Goal: Information Seeking & Learning: Find contact information

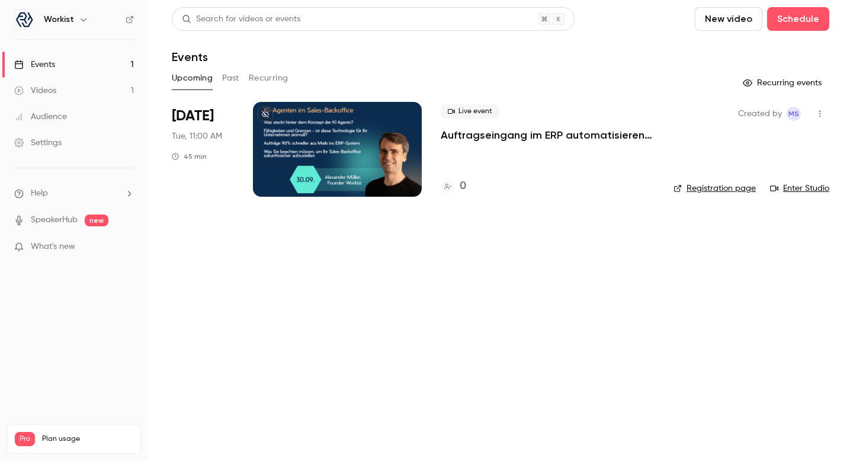
click at [234, 81] on button "Past" at bounding box center [230, 78] width 17 height 19
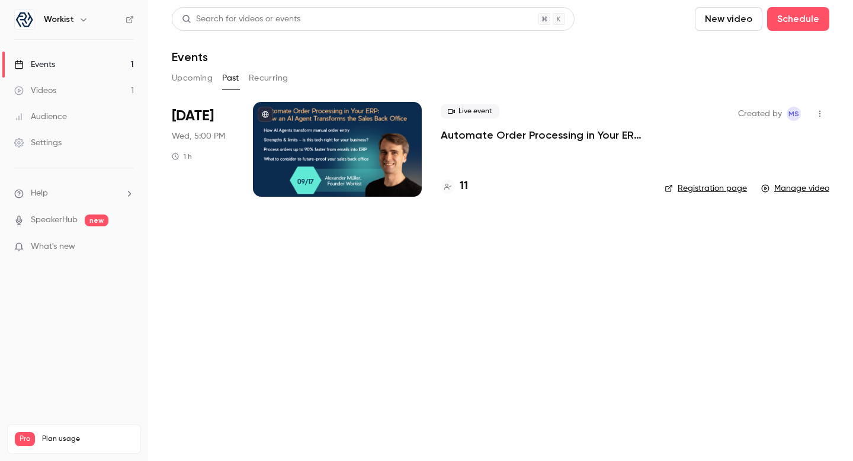
click at [460, 187] on h4 "11" at bounding box center [464, 186] width 8 height 16
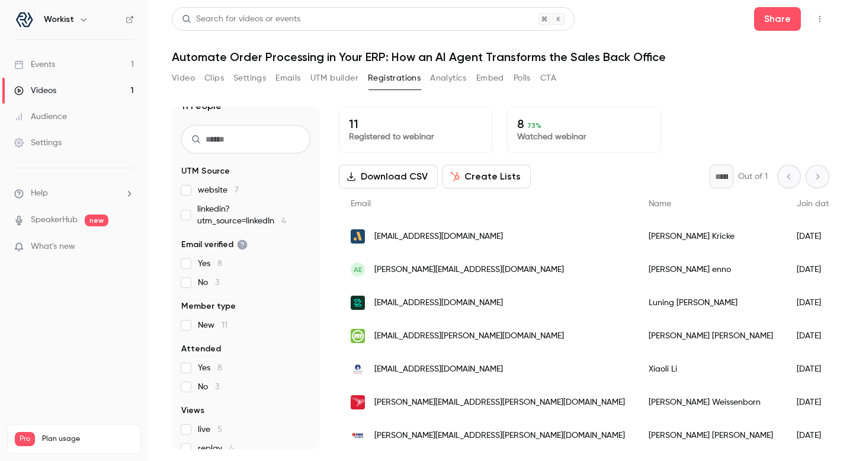
scroll to position [10, 0]
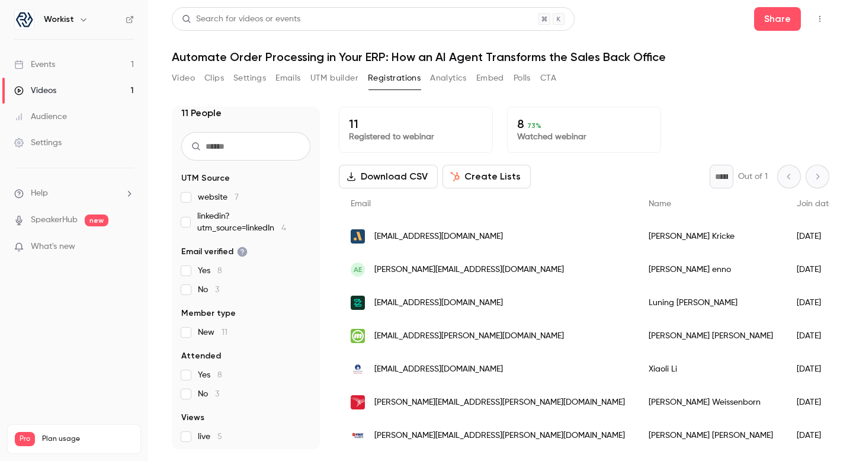
click at [543, 129] on p "8 73 %" at bounding box center [584, 124] width 134 height 14
click at [538, 132] on p "Watched webinar" at bounding box center [584, 137] width 134 height 12
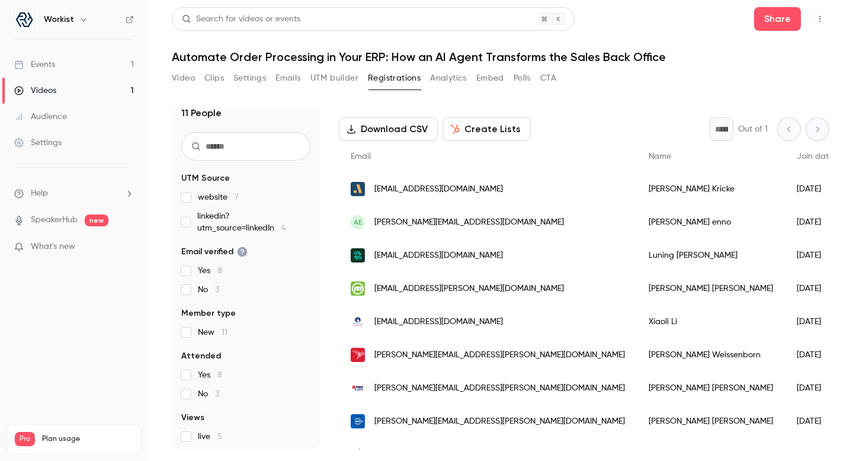
scroll to position [0, 0]
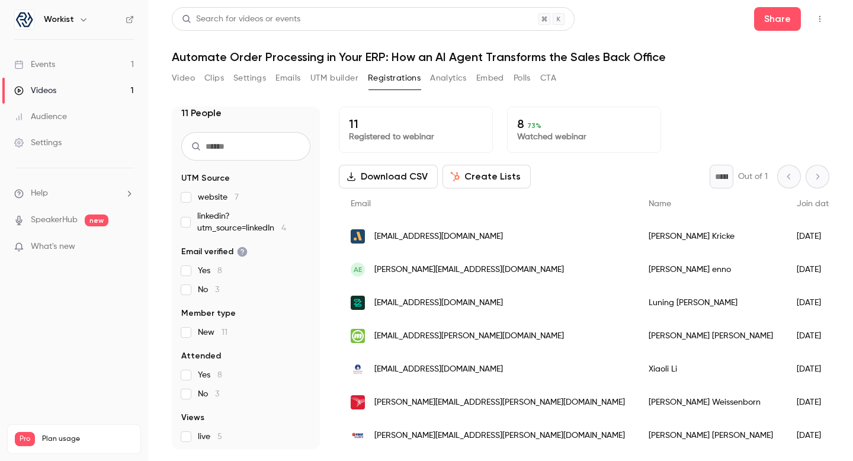
click at [524, 124] on p "8 73 %" at bounding box center [584, 124] width 134 height 14
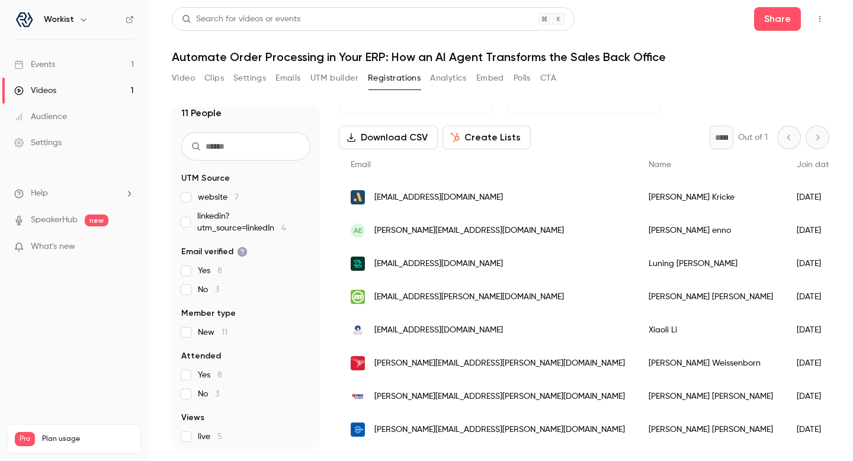
scroll to position [43, 0]
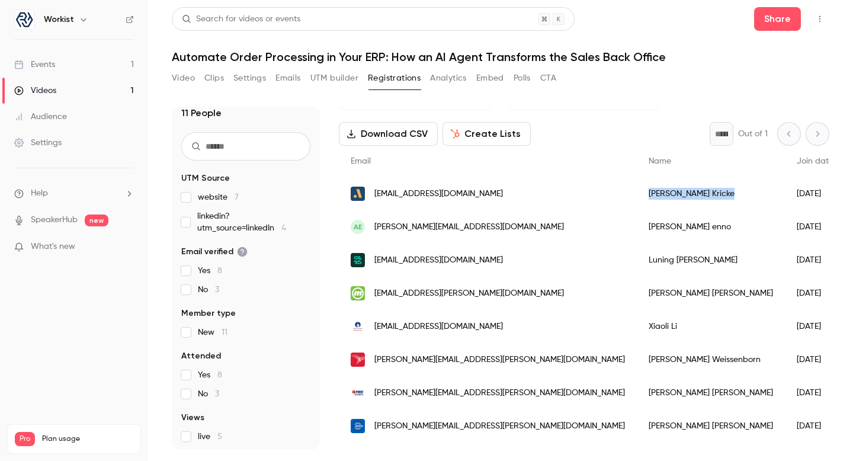
drag, startPoint x: 640, startPoint y: 193, endPoint x: 555, endPoint y: 197, distance: 84.8
click at [637, 197] on div "[PERSON_NAME]" at bounding box center [711, 193] width 148 height 33
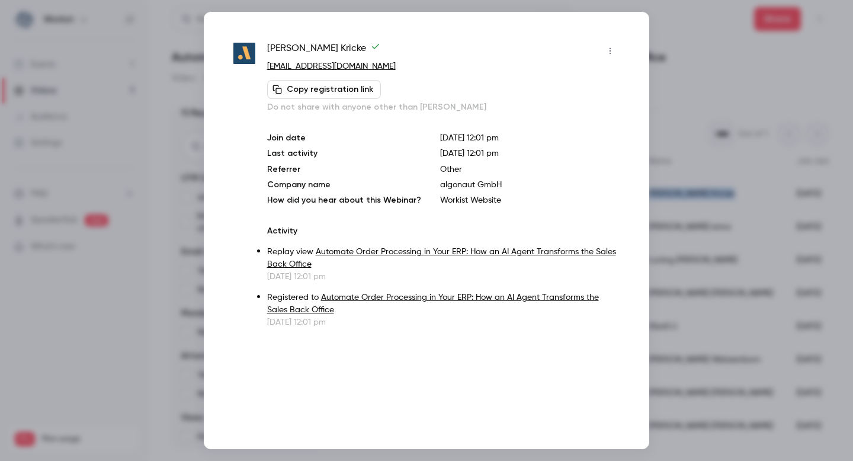
copy div "[PERSON_NAME]"
click at [676, 90] on div at bounding box center [426, 230] width 853 height 461
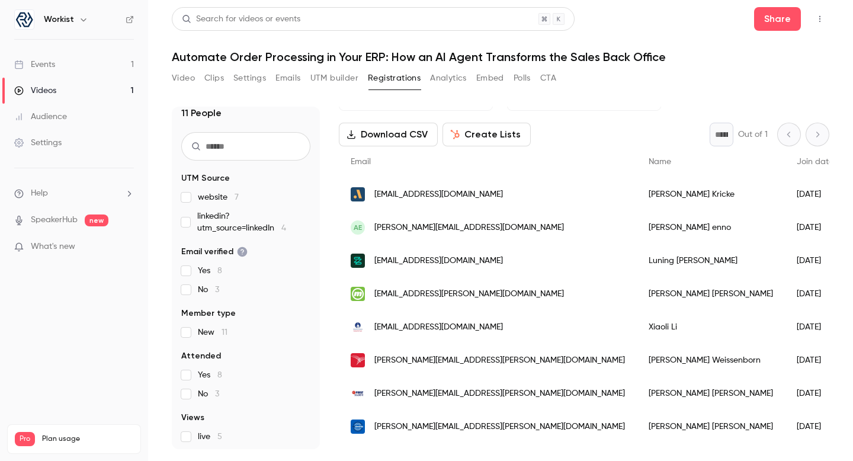
scroll to position [23, 0]
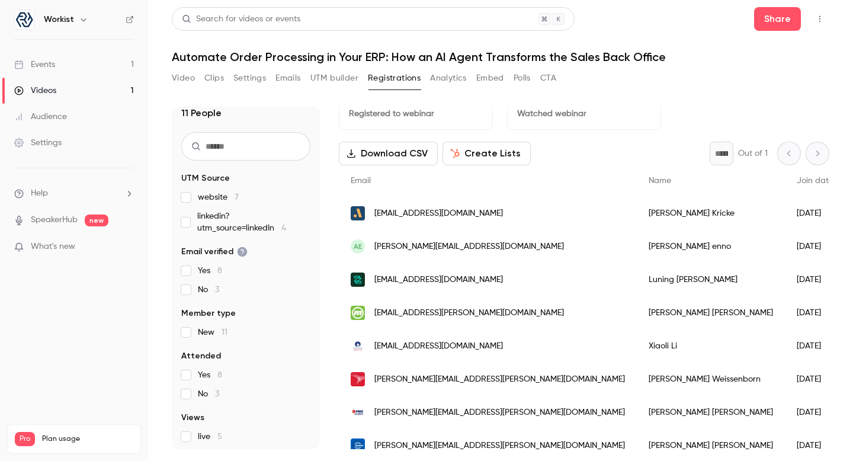
click at [637, 245] on div "[PERSON_NAME]" at bounding box center [711, 246] width 148 height 33
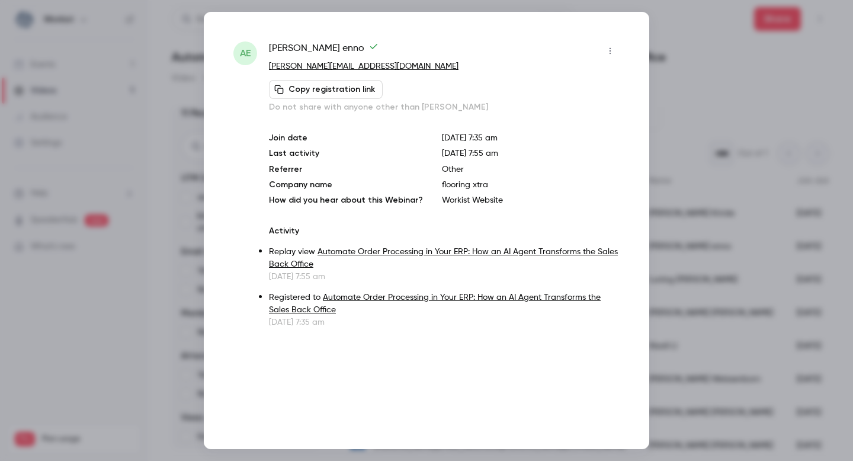
click at [378, 68] on p "[PERSON_NAME][EMAIL_ADDRESS][DOMAIN_NAME]" at bounding box center [444, 66] width 351 height 12
drag, startPoint x: 338, startPoint y: 51, endPoint x: 260, endPoint y: 51, distance: 78.8
click at [260, 51] on div "ae [PERSON_NAME] [PERSON_NAME][EMAIL_ADDRESS][DOMAIN_NAME] Copy registration li…" at bounding box center [427, 184] width 386 height 287
copy div "[PERSON_NAME]"
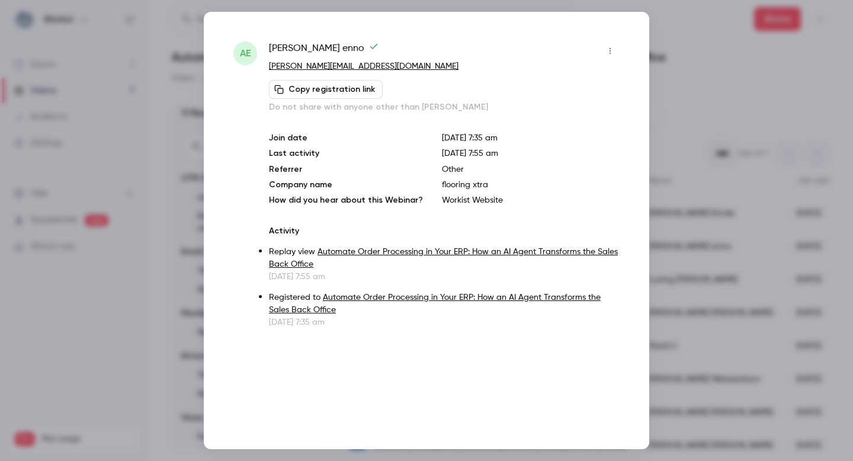
click at [648, 43] on div "ae [PERSON_NAME] [PERSON_NAME][EMAIL_ADDRESS][DOMAIN_NAME] Copy registration li…" at bounding box center [427, 230] width 446 height 437
click at [695, 38] on div at bounding box center [426, 230] width 853 height 461
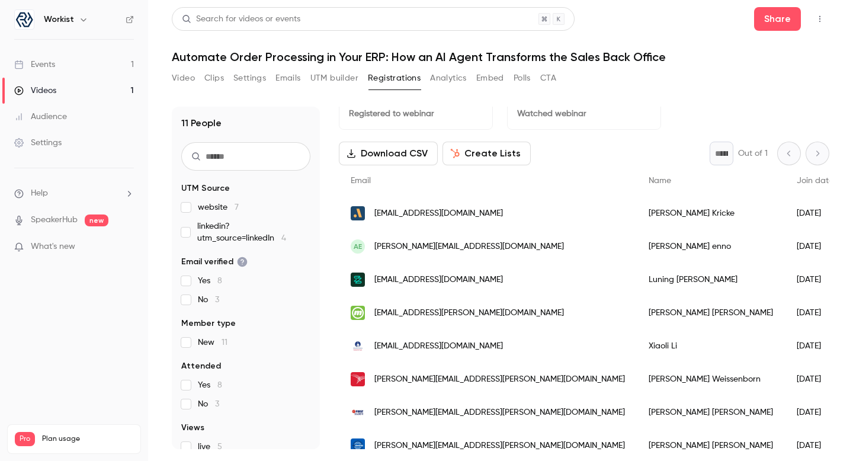
scroll to position [0, 0]
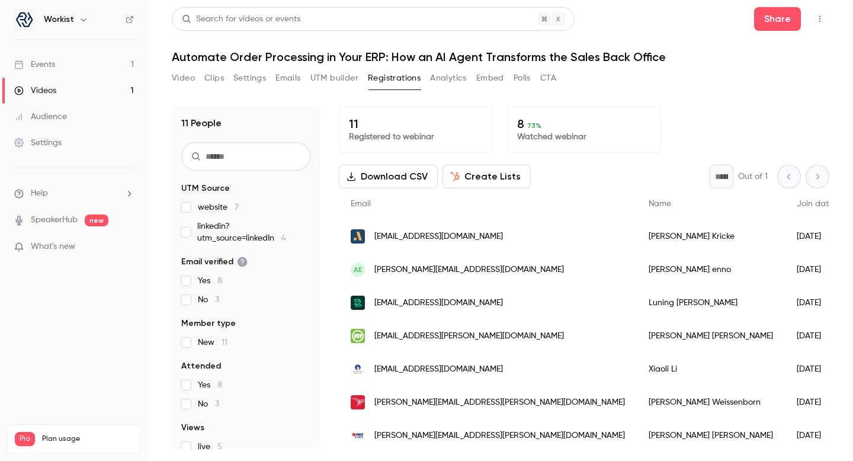
click at [530, 127] on span "73 %" at bounding box center [534, 125] width 14 height 8
click at [520, 127] on p "8 73 %" at bounding box center [584, 124] width 134 height 14
click at [639, 106] on div "11 People UTM Source website 7 linkedin?utm_source=linkedIn 4 Email verified Ye…" at bounding box center [501, 270] width 658 height 357
click at [84, 95] on link "Videos 1" at bounding box center [74, 91] width 148 height 26
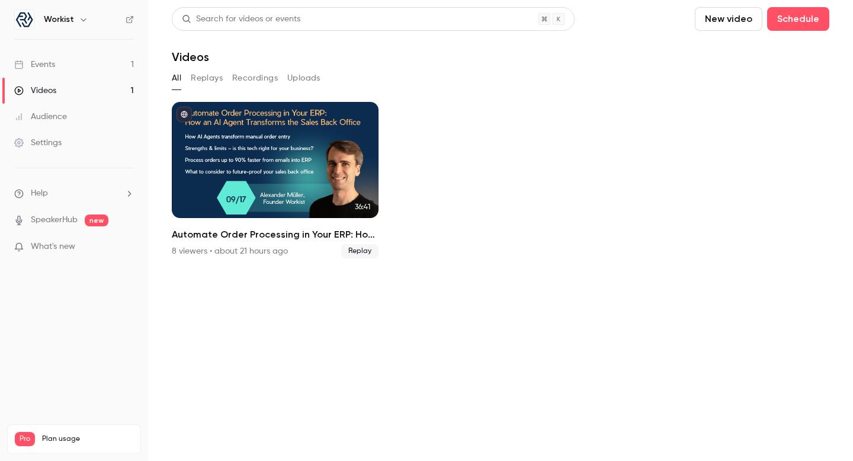
click at [113, 71] on link "Events 1" at bounding box center [74, 65] width 148 height 26
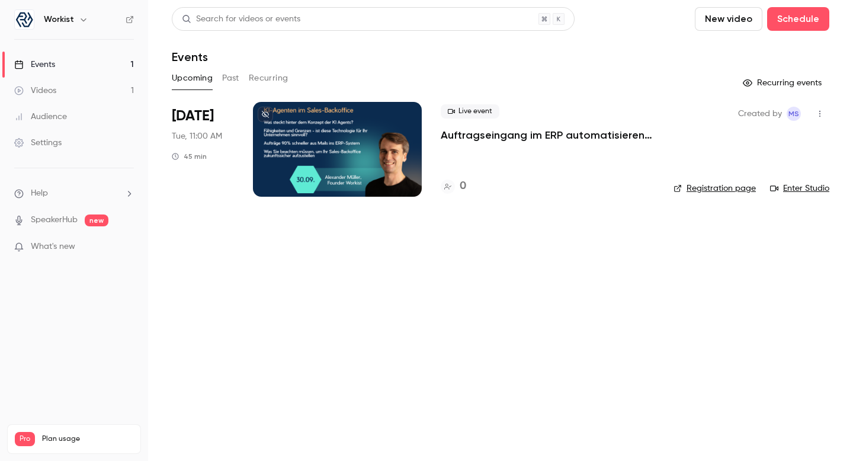
click at [231, 80] on button "Past" at bounding box center [230, 78] width 17 height 19
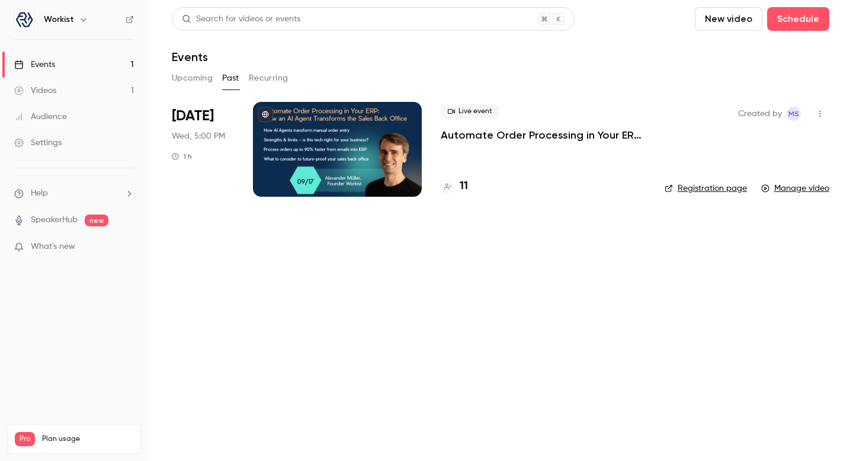
click at [466, 138] on p "Automate Order Processing in Your ERP: How an AI Agent Transforms the Sales Bac…" at bounding box center [543, 135] width 205 height 14
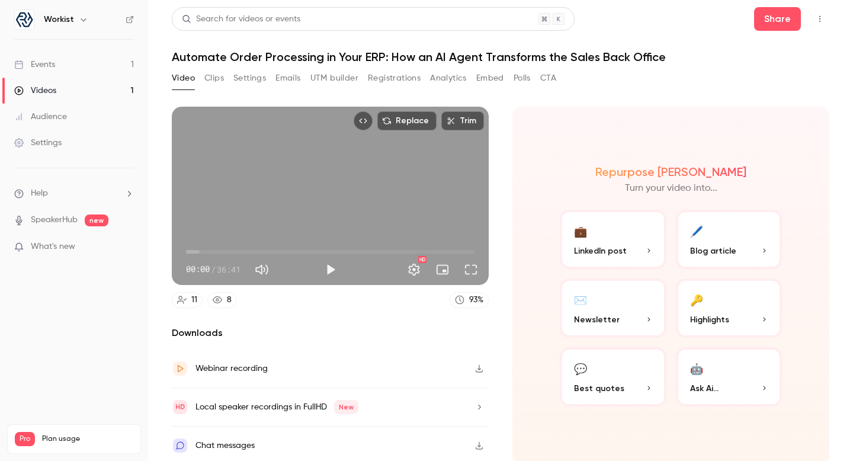
click at [231, 59] on h1 "Automate Order Processing in Your ERP: How an AI Agent Transforms the Sales Bac…" at bounding box center [501, 57] width 658 height 14
click at [91, 59] on link "Events 1" at bounding box center [74, 65] width 148 height 26
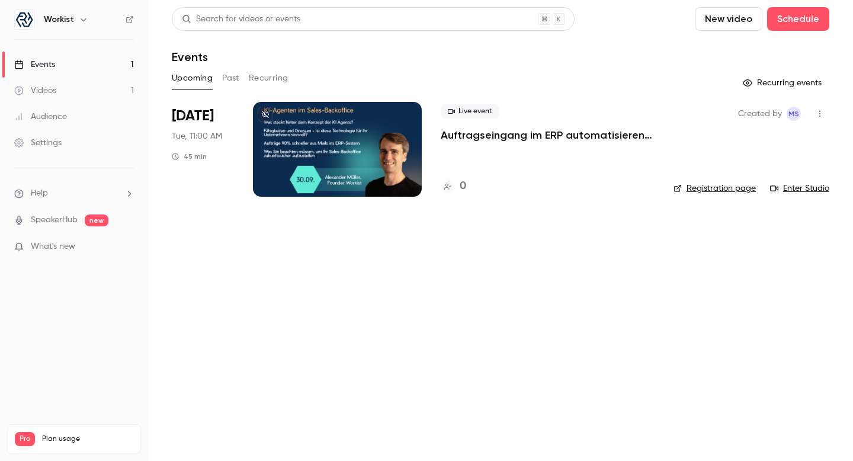
click at [228, 76] on button "Past" at bounding box center [230, 78] width 17 height 19
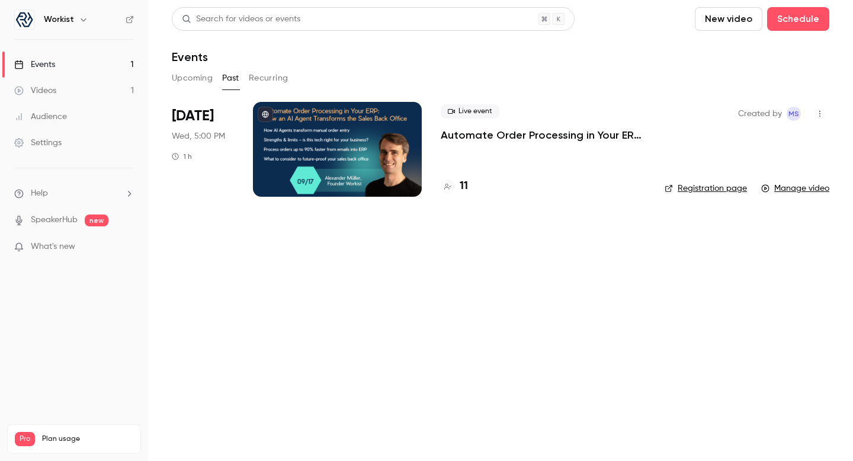
click at [474, 136] on p "Automate Order Processing in Your ERP: How an AI Agent Transforms the Sales Bac…" at bounding box center [543, 135] width 205 height 14
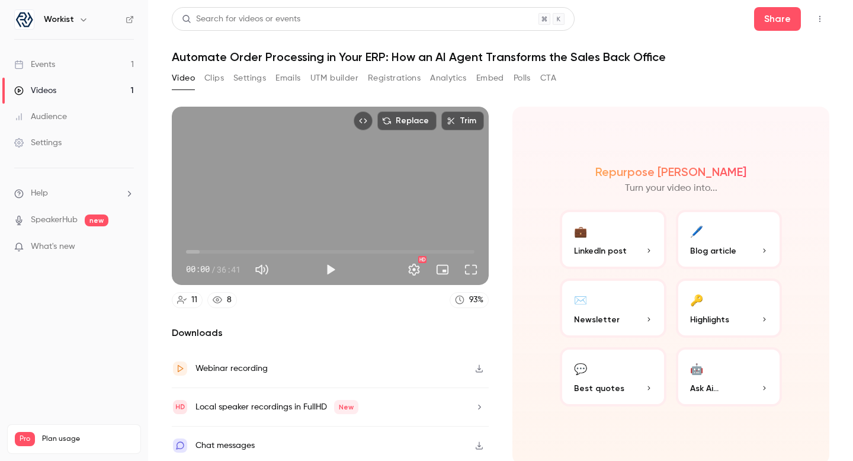
click at [431, 75] on button "Analytics" at bounding box center [448, 78] width 37 height 19
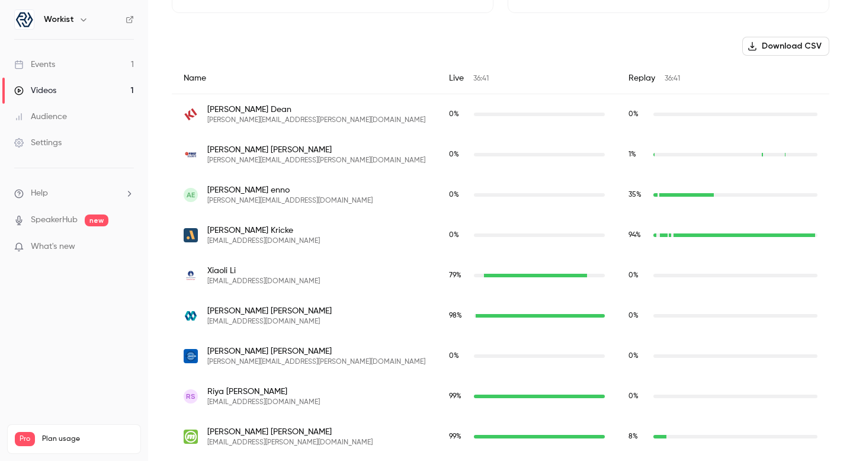
scroll to position [394, 0]
drag, startPoint x: 263, startPoint y: 112, endPoint x: 209, endPoint y: 108, distance: 54.0
click at [209, 108] on span "[PERSON_NAME]" at bounding box center [316, 110] width 218 height 12
copy span "[PERSON_NAME]"
click at [250, 155] on span "[PERSON_NAME]" at bounding box center [316, 151] width 218 height 12
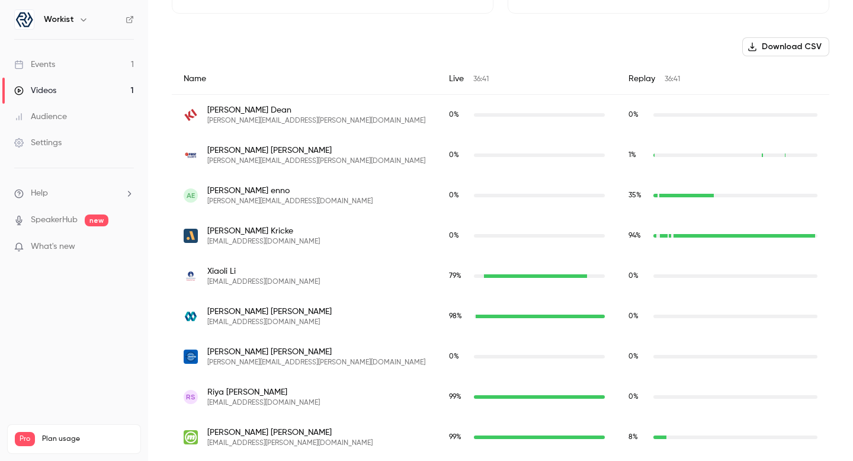
click at [245, 155] on span "[PERSON_NAME]" at bounding box center [316, 151] width 218 height 12
click at [190, 151] on img "brandon.dudley@firststudentinc.com" at bounding box center [191, 155] width 14 height 14
click at [238, 149] on span "[PERSON_NAME]" at bounding box center [316, 151] width 218 height 12
drag, startPoint x: 282, startPoint y: 149, endPoint x: 204, endPoint y: 149, distance: 77.6
click at [204, 149] on div "[PERSON_NAME] [PERSON_NAME][EMAIL_ADDRESS][PERSON_NAME][DOMAIN_NAME]" at bounding box center [305, 155] width 242 height 21
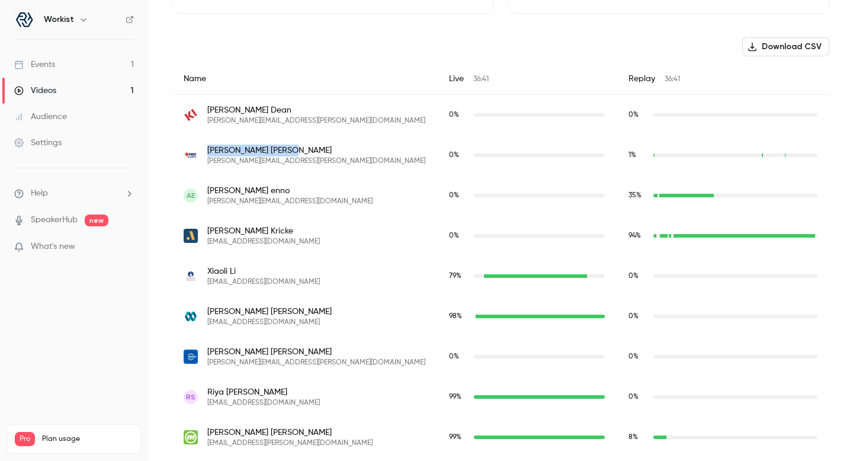
copy span "[PERSON_NAME]"
click at [343, 165] on div "[PERSON_NAME] [PERSON_NAME][EMAIL_ADDRESS][PERSON_NAME][DOMAIN_NAME]" at bounding box center [305, 155] width 242 height 21
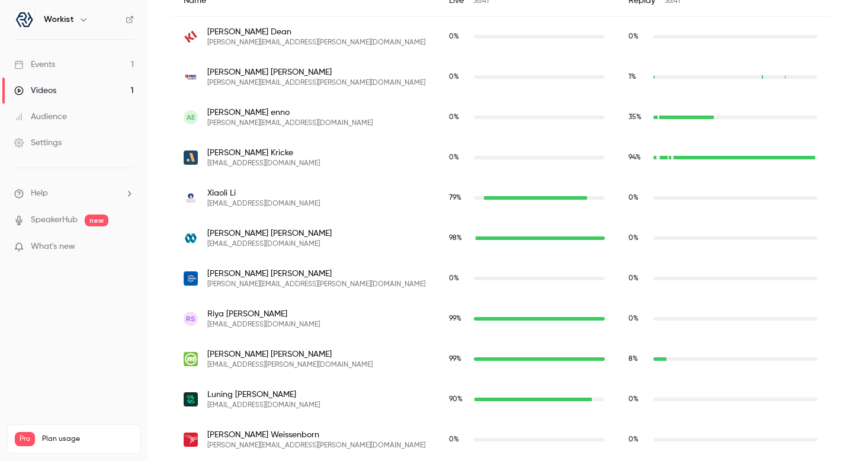
scroll to position [481, 0]
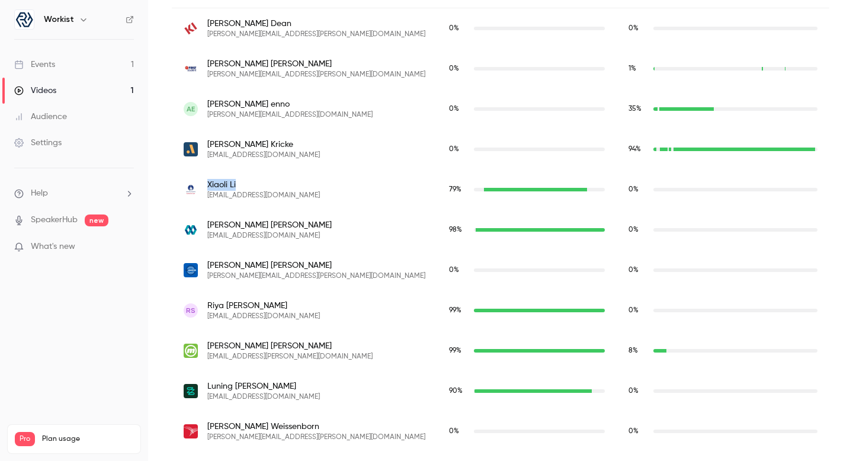
drag, startPoint x: 238, startPoint y: 182, endPoint x: 206, endPoint y: 182, distance: 32.0
click at [206, 182] on div "[PERSON_NAME] [EMAIL_ADDRESS][DOMAIN_NAME]" at bounding box center [305, 189] width 242 height 21
copy span "[PERSON_NAME]"
click at [306, 212] on div "[PERSON_NAME] [EMAIL_ADDRESS][DOMAIN_NAME]" at bounding box center [305, 230] width 266 height 40
drag, startPoint x: 281, startPoint y: 225, endPoint x: 207, endPoint y: 225, distance: 73.5
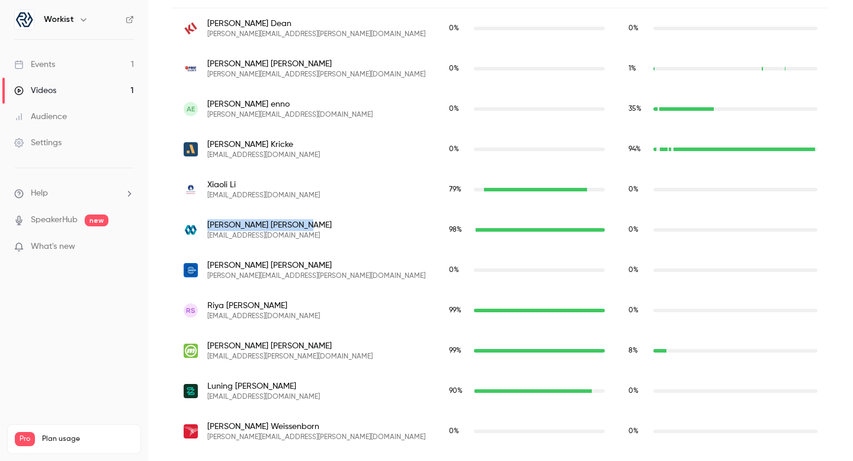
click at [207, 225] on span "[PERSON_NAME]" at bounding box center [269, 225] width 124 height 12
copy span "[PERSON_NAME]"
click at [335, 222] on div "[PERSON_NAME] [EMAIL_ADDRESS][DOMAIN_NAME]" at bounding box center [305, 229] width 242 height 21
drag, startPoint x: 252, startPoint y: 261, endPoint x: 206, endPoint y: 264, distance: 46.9
click at [206, 264] on div "[PERSON_NAME] [PERSON_NAME][EMAIL_ADDRESS][PERSON_NAME][DOMAIN_NAME]" at bounding box center [305, 270] width 242 height 21
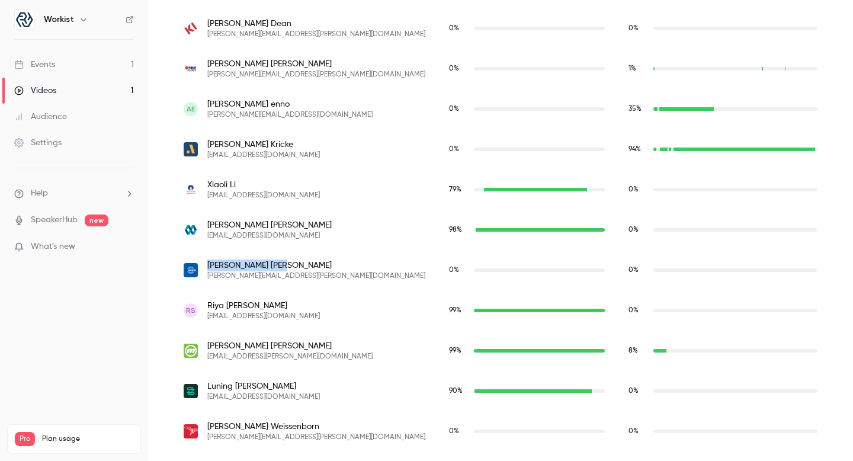
copy span "[PERSON_NAME]"
click at [328, 266] on div "[PERSON_NAME] [PERSON_NAME][EMAIL_ADDRESS][PERSON_NAME][DOMAIN_NAME]" at bounding box center [305, 270] width 242 height 21
drag, startPoint x: 261, startPoint y: 302, endPoint x: 203, endPoint y: 309, distance: 58.5
click at [203, 309] on div "RS [PERSON_NAME] [EMAIL_ADDRESS][DOMAIN_NAME]" at bounding box center [305, 310] width 242 height 21
copy span "[PERSON_NAME]"
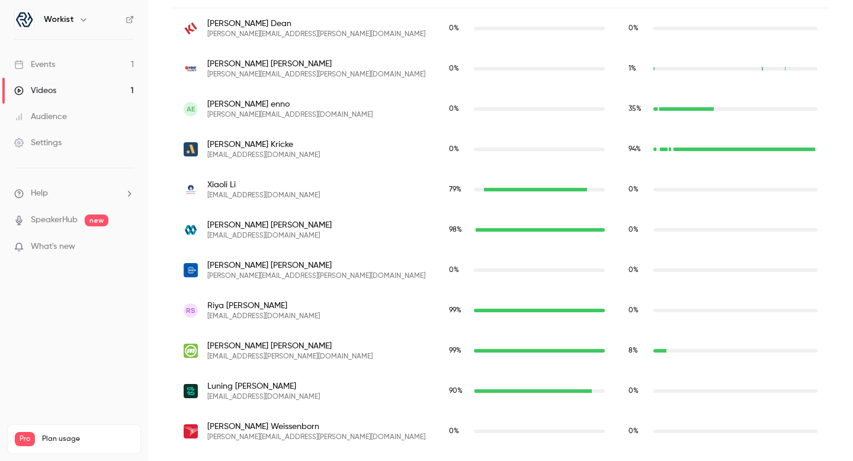
click at [309, 361] on div "[PERSON_NAME] [EMAIL_ADDRESS][PERSON_NAME][DOMAIN_NAME]" at bounding box center [305, 350] width 242 height 21
drag, startPoint x: 210, startPoint y: 346, endPoint x: 277, endPoint y: 343, distance: 67.6
click at [278, 343] on span "[PERSON_NAME]" at bounding box center [289, 346] width 165 height 12
drag, startPoint x: 207, startPoint y: 346, endPoint x: 273, endPoint y: 346, distance: 65.8
click at [274, 347] on div "[PERSON_NAME] [EMAIL_ADDRESS][PERSON_NAME][DOMAIN_NAME]" at bounding box center [305, 350] width 242 height 21
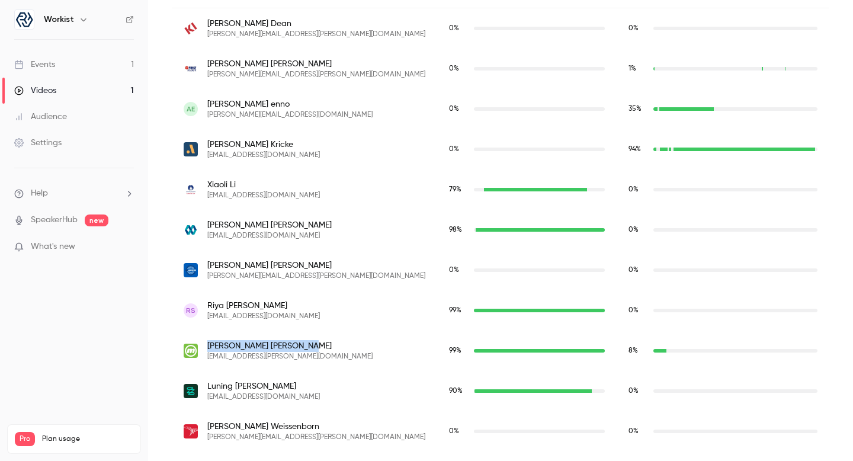
copy span "[PERSON_NAME]"
drag, startPoint x: 255, startPoint y: 385, endPoint x: 203, endPoint y: 385, distance: 52.2
click at [203, 385] on div "[PERSON_NAME] [EMAIL_ADDRESS][DOMAIN_NAME]" at bounding box center [305, 390] width 242 height 21
copy span "[PERSON_NAME]"
click at [296, 386] on div "[PERSON_NAME] [EMAIL_ADDRESS][DOMAIN_NAME]" at bounding box center [305, 390] width 242 height 21
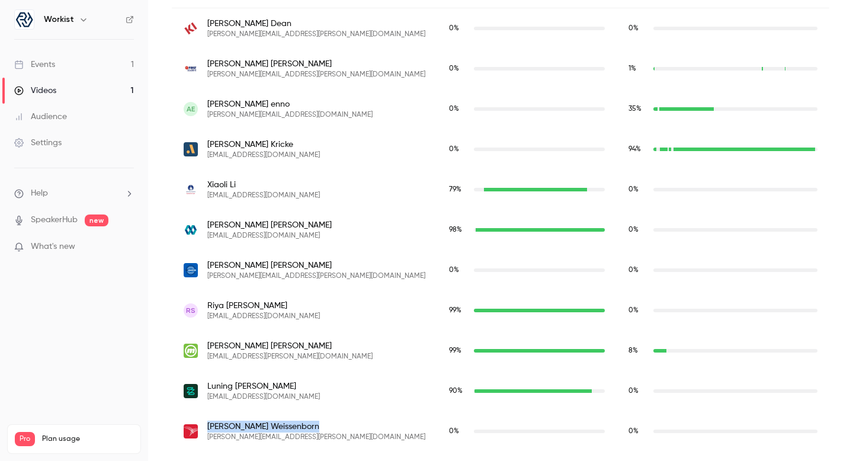
drag, startPoint x: 304, startPoint y: 424, endPoint x: 213, endPoint y: 420, distance: 91.3
click at [213, 421] on span "[PERSON_NAME]" at bounding box center [316, 427] width 218 height 12
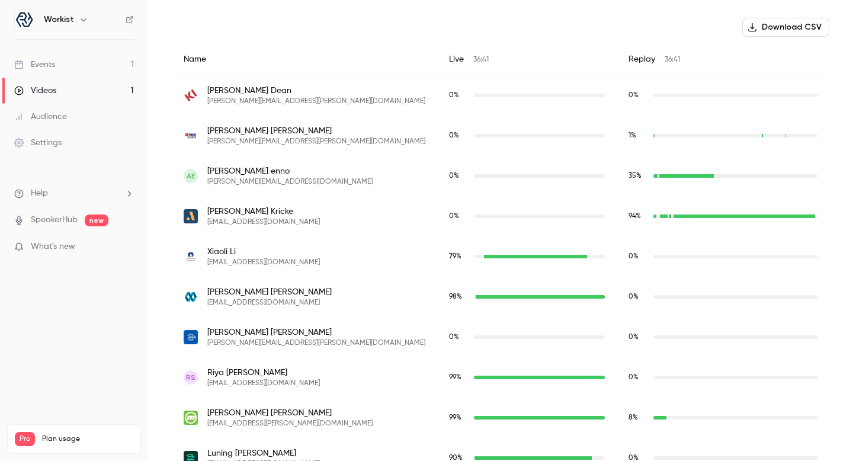
scroll to position [412, 0]
